Goal: Transaction & Acquisition: Purchase product/service

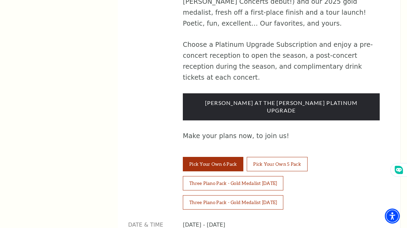
scroll to position [537, 0]
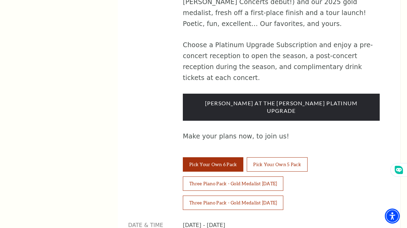
click at [0, 0] on input "Checkbox field" at bounding box center [0, 0] width 0 height 0
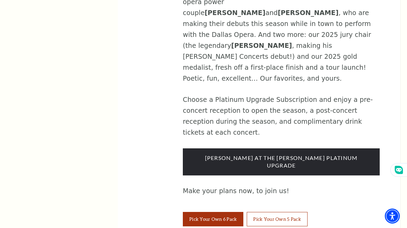
scroll to position [482, 0]
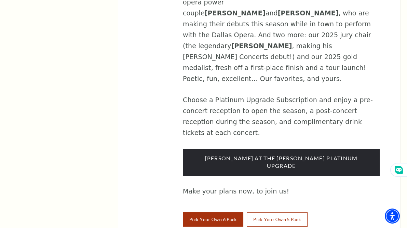
click at [384, 92] on div "[DATE]-[DATE] [PERSON_NAME] Concerts This season of [PERSON_NAME] Concerts has …" at bounding box center [259, 109] width 282 height 728
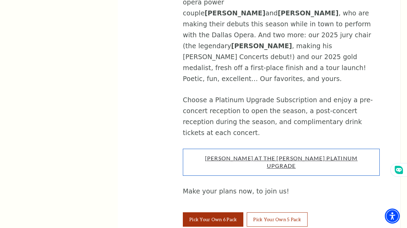
click at [285, 155] on link "Cliburn At The Kimbell Platinum Upgrade" at bounding box center [280, 162] width 153 height 14
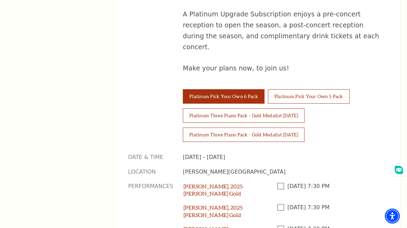
scroll to position [584, 0]
click at [283, 226] on span at bounding box center [282, 229] width 10 height 6
click at [0, 0] on input "Checkbox field" at bounding box center [0, 0] width 0 height 0
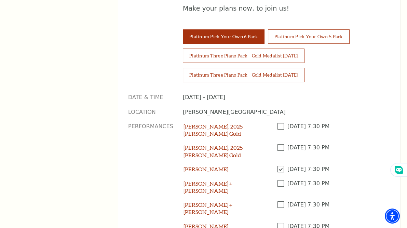
scroll to position [645, 0]
click at [281, 123] on span at bounding box center [282, 126] width 10 height 6
click at [0, 0] on input "Checkbox field" at bounding box center [0, 0] width 0 height 0
click at [280, 144] on span at bounding box center [282, 147] width 10 height 6
click at [0, 0] on input "Checkbox field" at bounding box center [0, 0] width 0 height 0
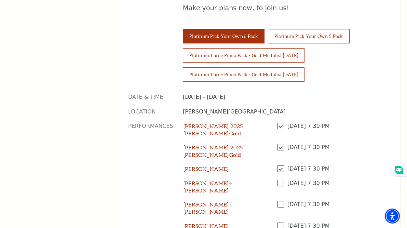
click at [281, 180] on span at bounding box center [282, 183] width 10 height 6
click at [0, 0] on input "Checkbox field" at bounding box center [0, 0] width 0 height 0
click at [282, 201] on span at bounding box center [282, 204] width 10 height 6
click at [0, 0] on input "Checkbox field" at bounding box center [0, 0] width 0 height 0
click at [281, 222] on span at bounding box center [282, 225] width 10 height 6
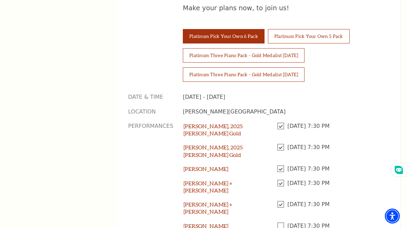
click at [0, 0] on input "Checkbox field" at bounding box center [0, 0] width 0 height 0
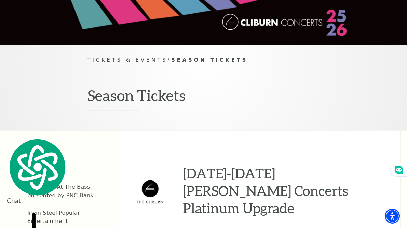
scroll to position [97, 0]
click at [47, 171] on link "Now On Sale" at bounding box center [45, 169] width 36 height 6
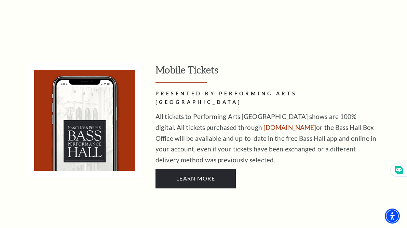
scroll to position [422, 0]
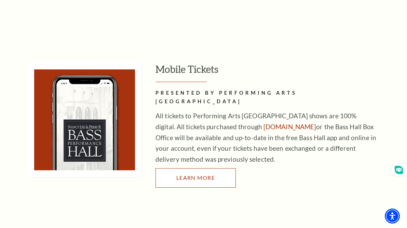
click at [204, 174] on span "Learn More" at bounding box center [195, 177] width 39 height 6
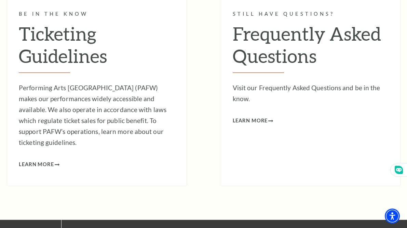
scroll to position [663, 0]
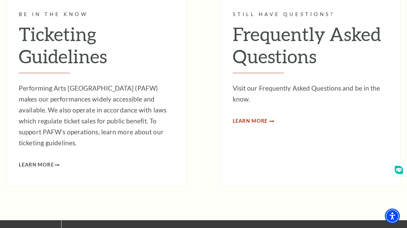
click at [263, 119] on span "Learn More" at bounding box center [249, 121] width 35 height 9
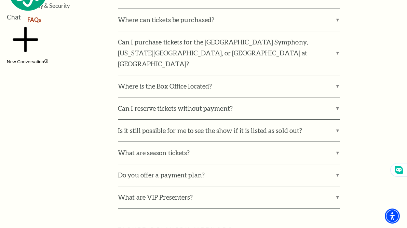
scroll to position [264, 0]
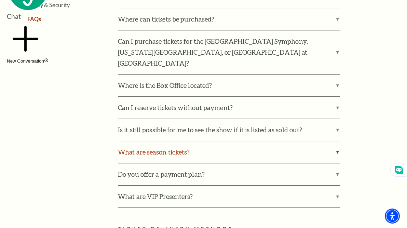
click at [335, 141] on label "What are season tickets?" at bounding box center [229, 152] width 222 height 22
click at [0, 0] on input "What are season tickets?" at bounding box center [0, 0] width 0 height 0
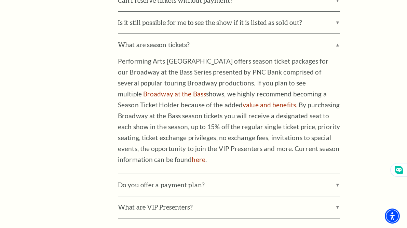
scroll to position [372, 0]
click at [192, 155] on link "here" at bounding box center [198, 159] width 13 height 8
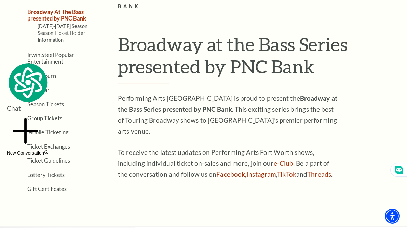
scroll to position [172, 0]
click at [55, 104] on link "Season Tickets" at bounding box center [45, 104] width 37 height 6
click at [178, 147] on p "To receive the latest updates on Performing Arts Fort Worth shows, including in…" at bounding box center [229, 163] width 222 height 33
